Goal: Task Accomplishment & Management: Manage account settings

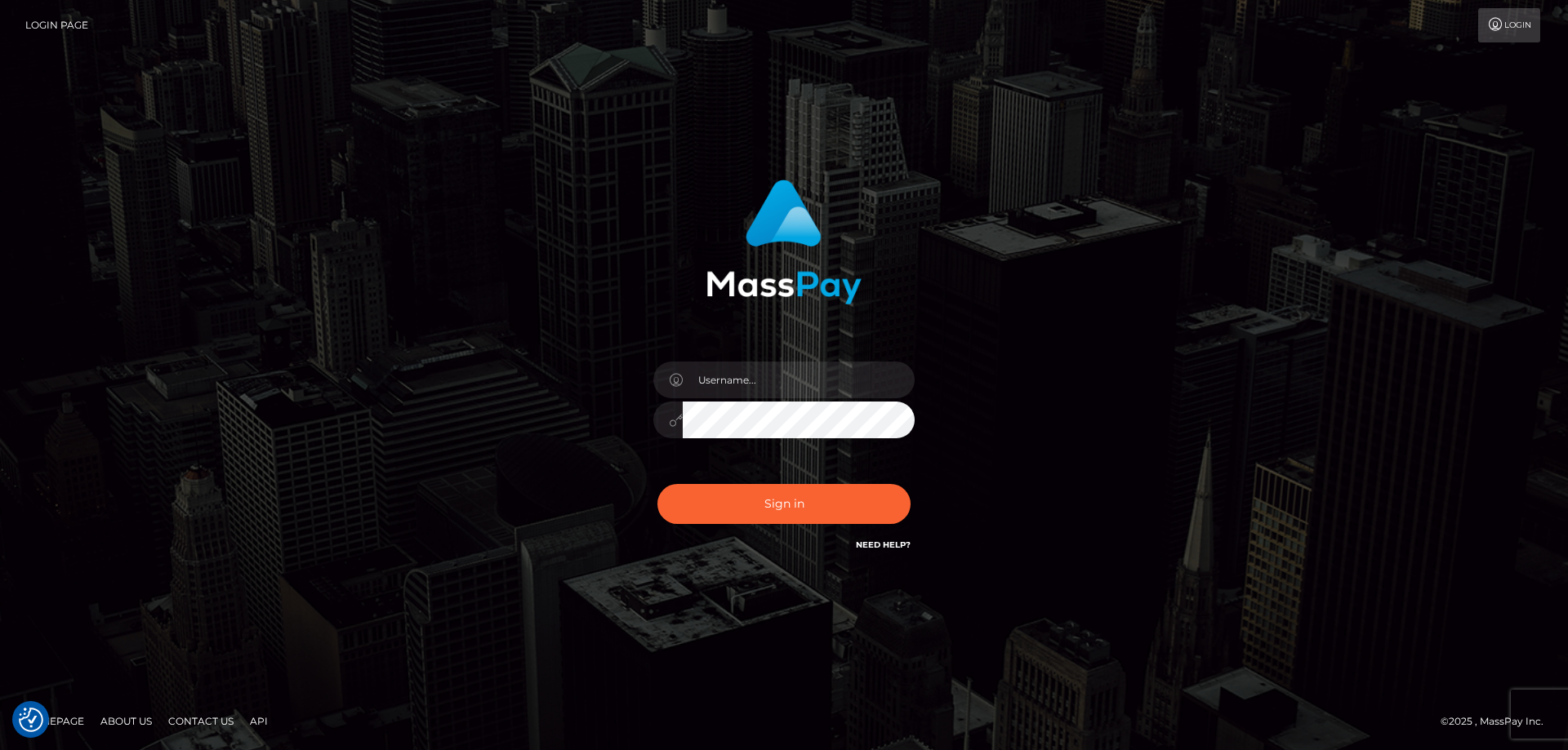
checkbox input "true"
click at [747, 389] on input "text" at bounding box center [799, 380] width 231 height 37
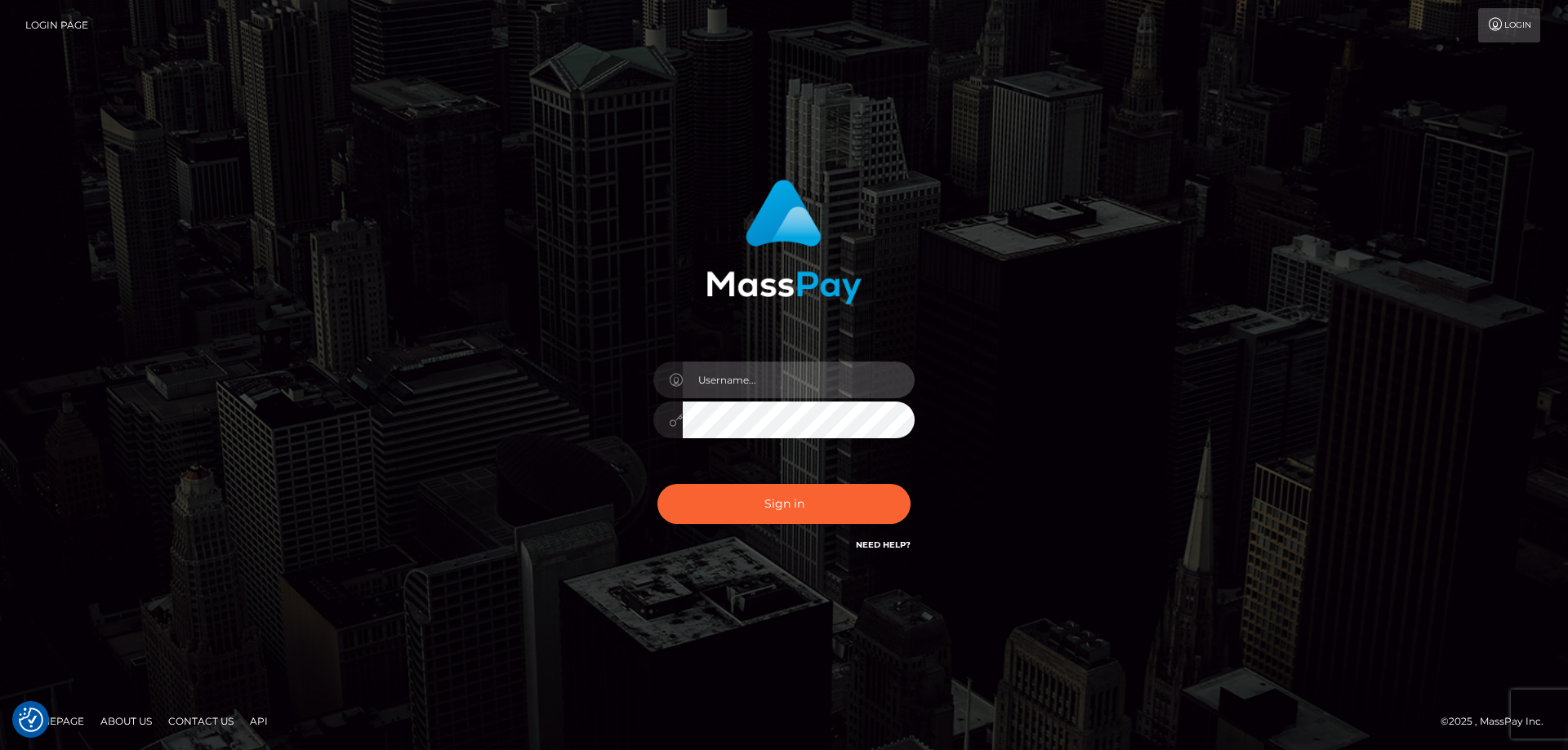
type input "emi.throne"
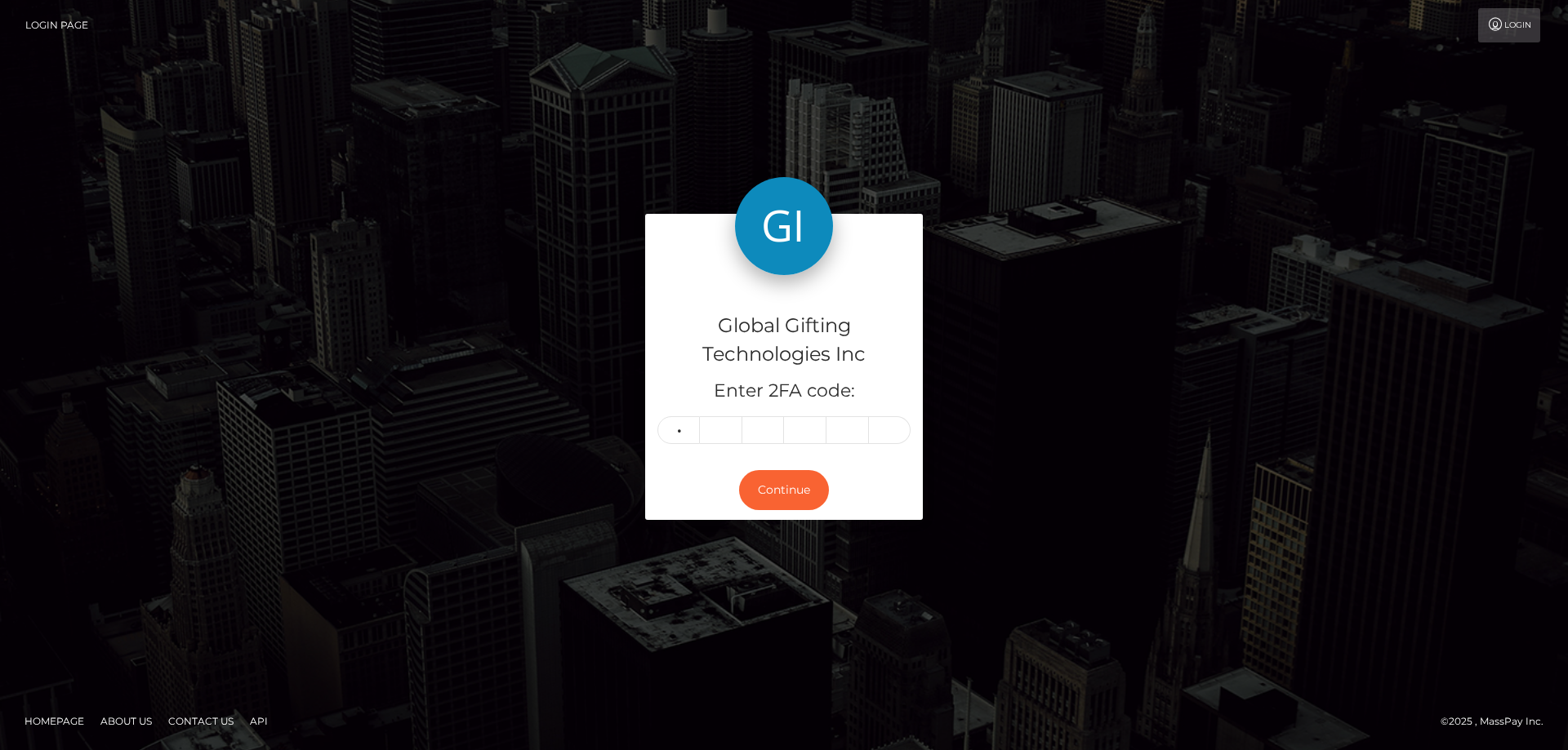
type input "8"
type input "1"
type input "9"
type input "8"
type input "6"
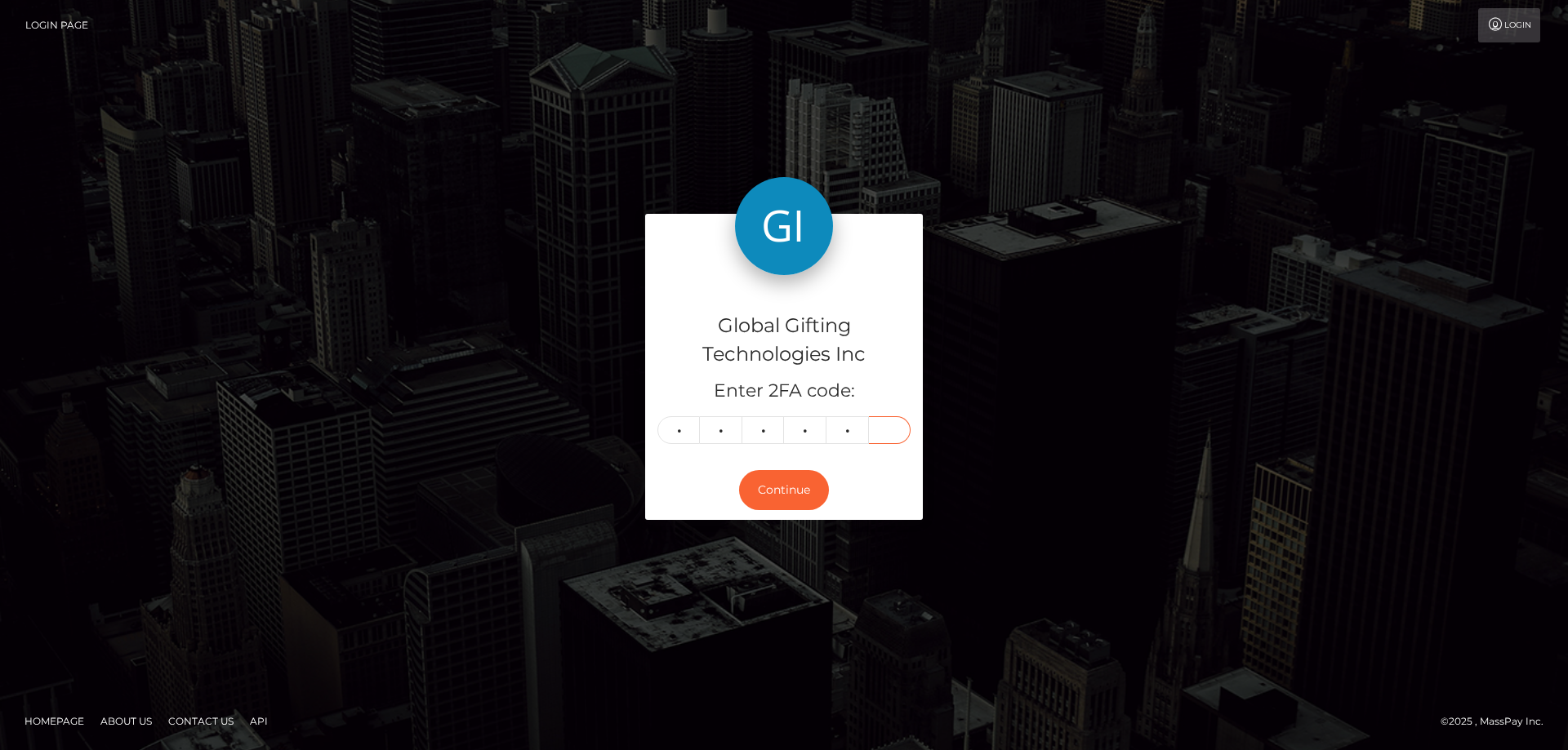
type input "2"
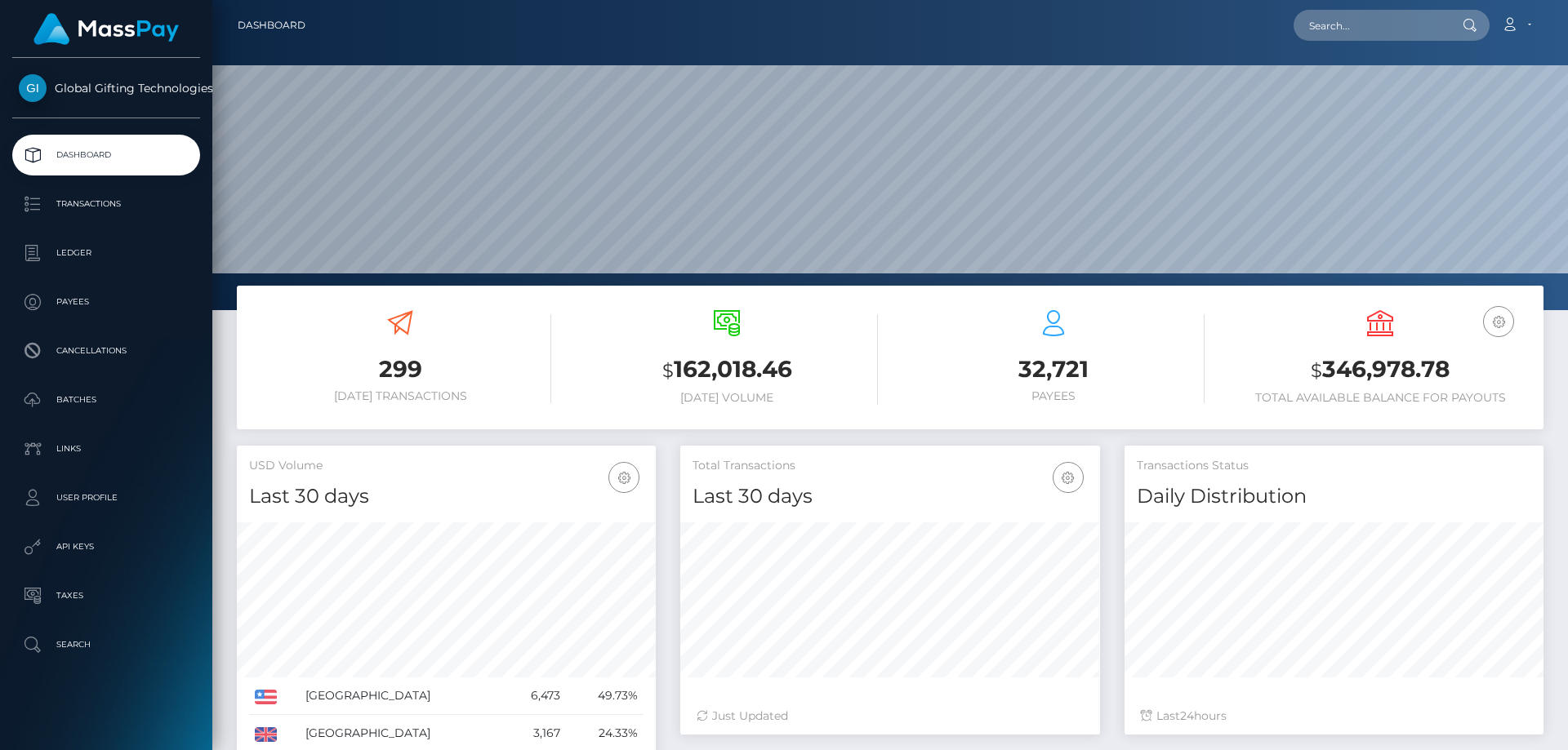
scroll to position [290, 420]
